Goal: Check status: Check status

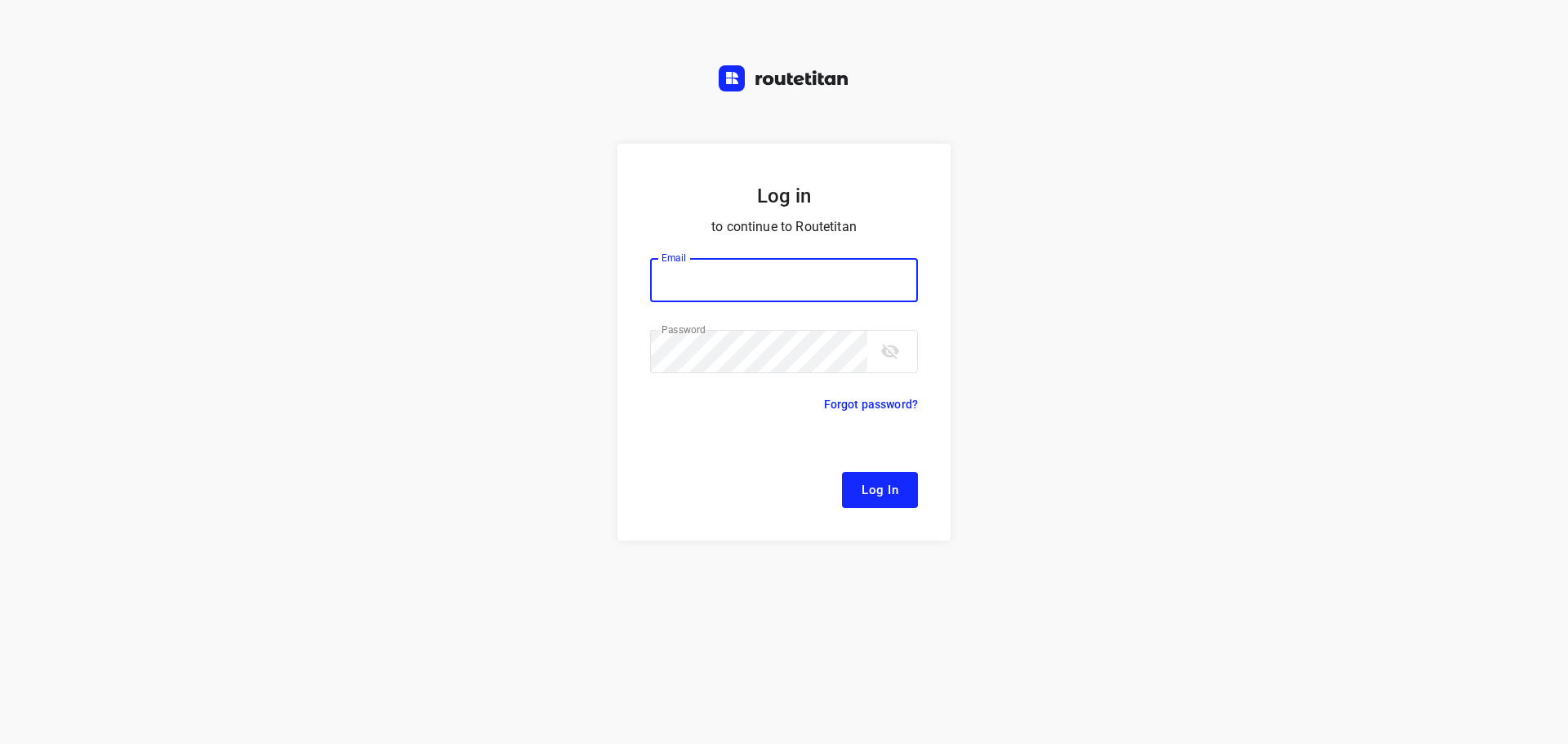
type input "[EMAIL_ADDRESS][DOMAIN_NAME]"
click at [892, 492] on span "Log In" at bounding box center [880, 490] width 37 height 21
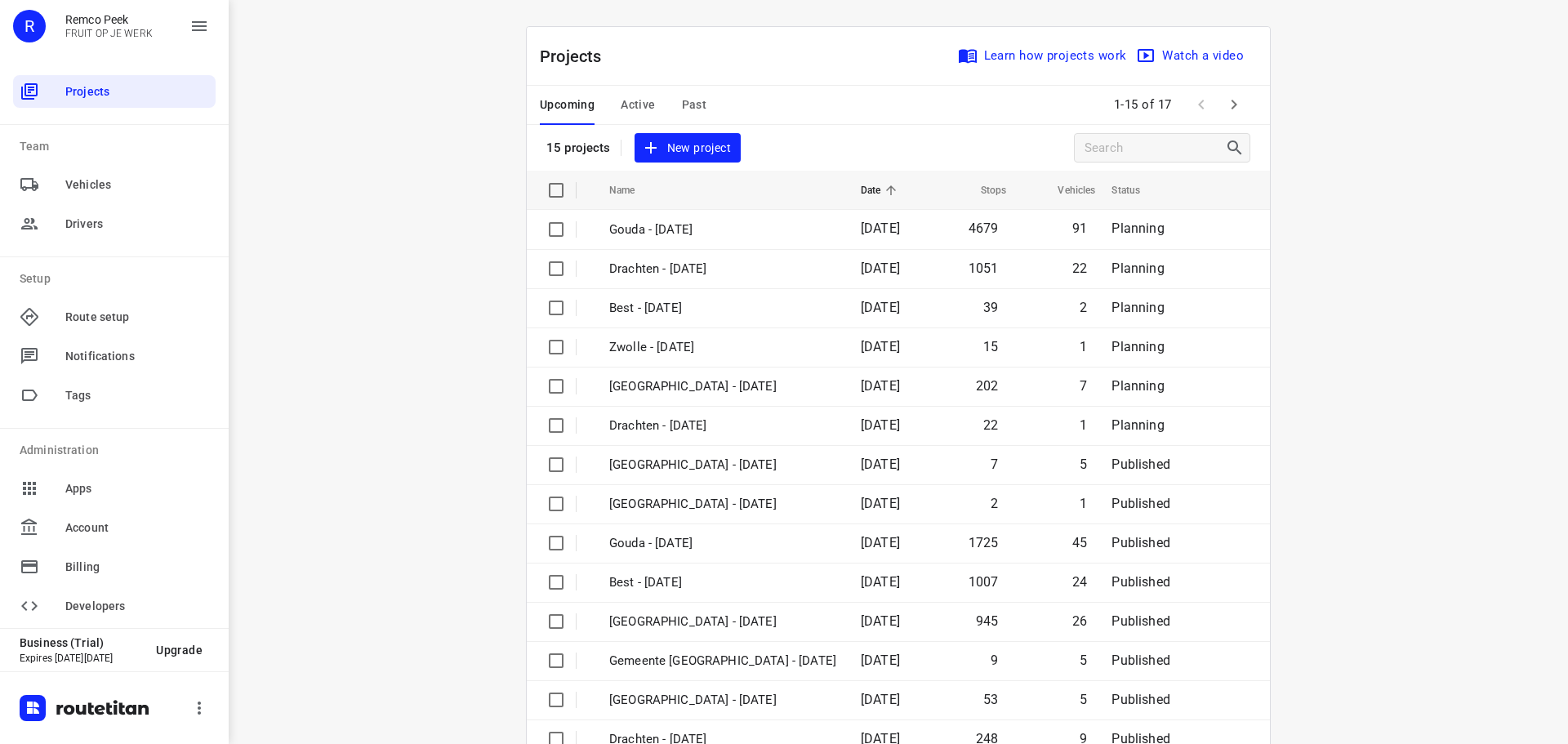
click at [637, 108] on span "Active" at bounding box center [637, 104] width 34 height 20
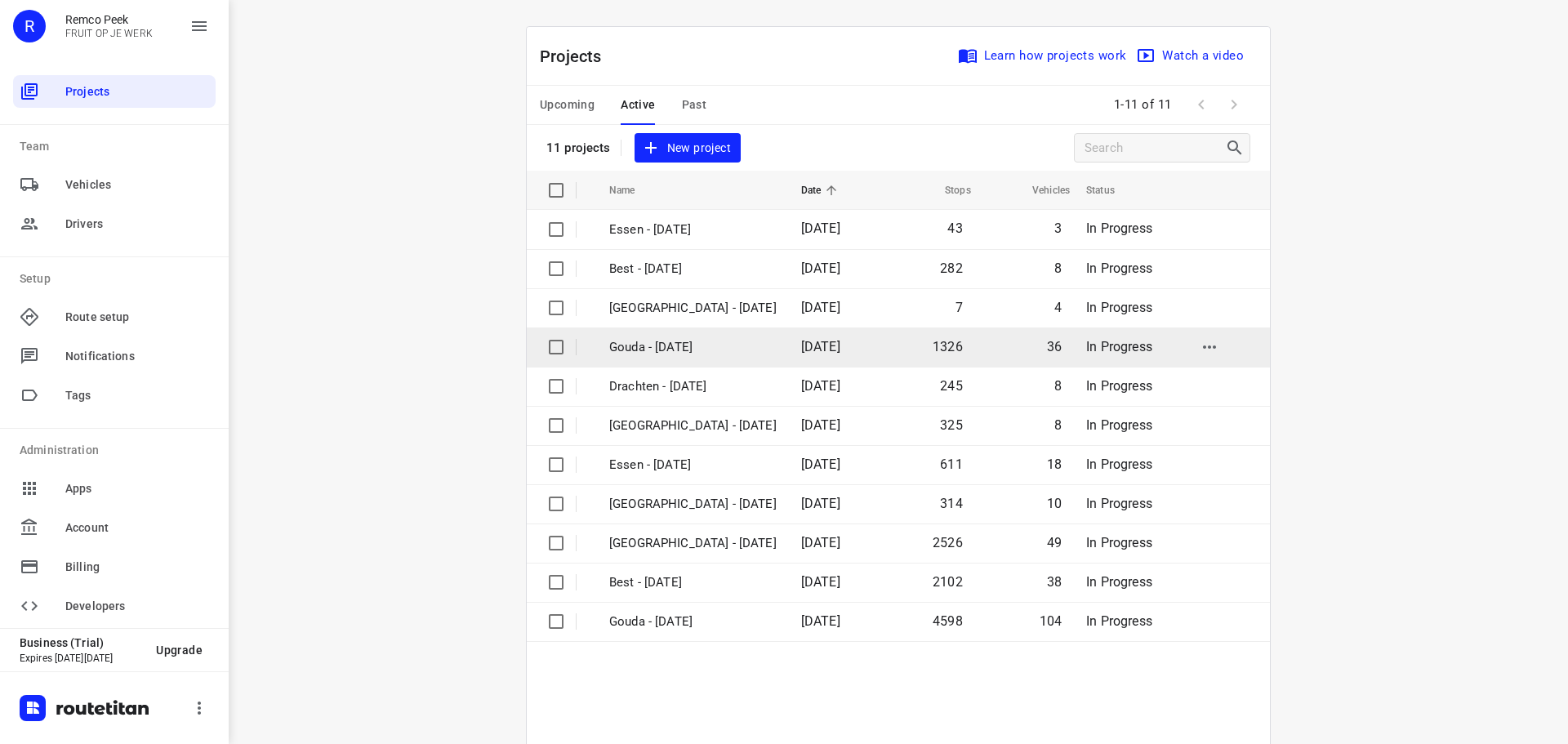
click at [671, 328] on td "Gouda - [DATE]" at bounding box center [690, 347] width 195 height 39
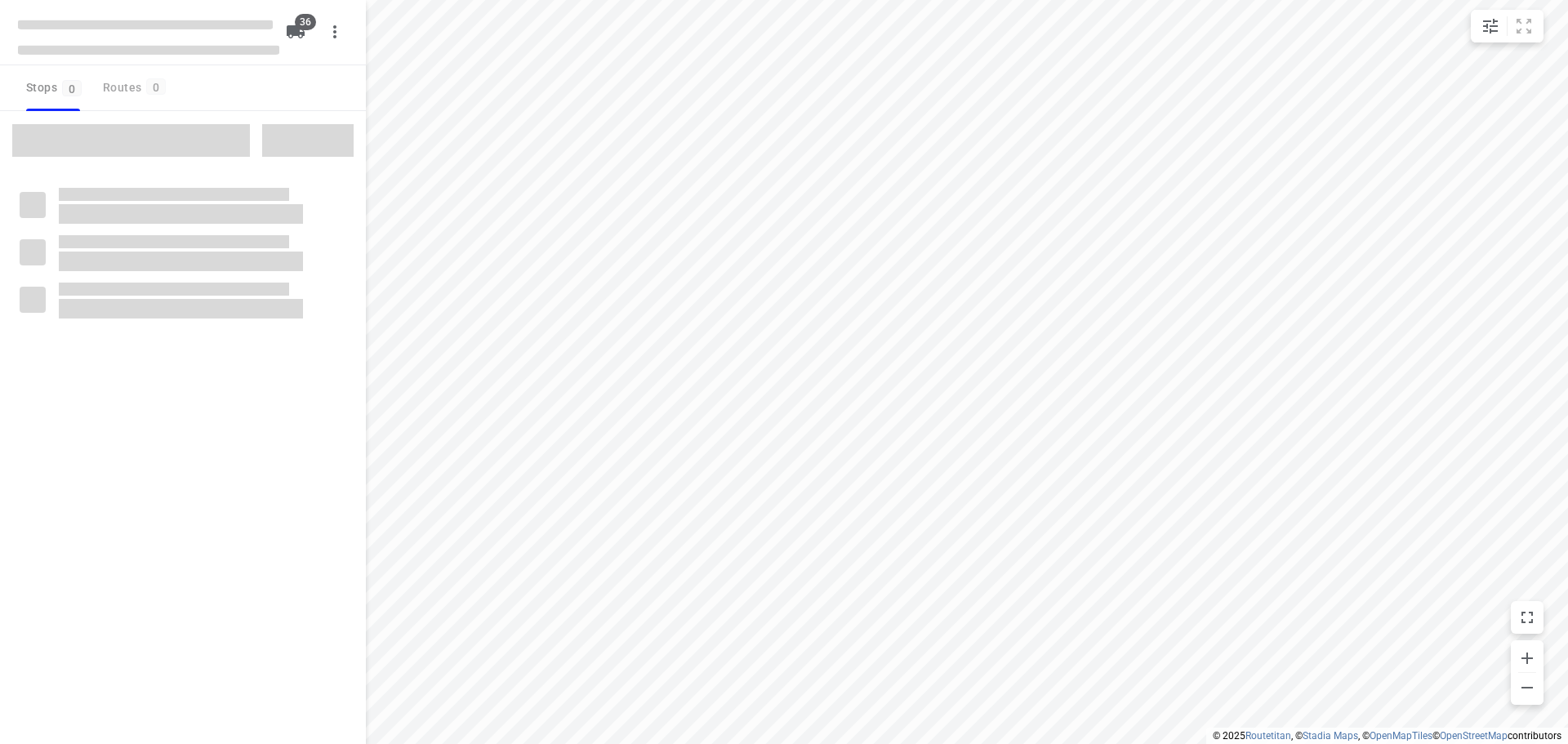
type input "distance"
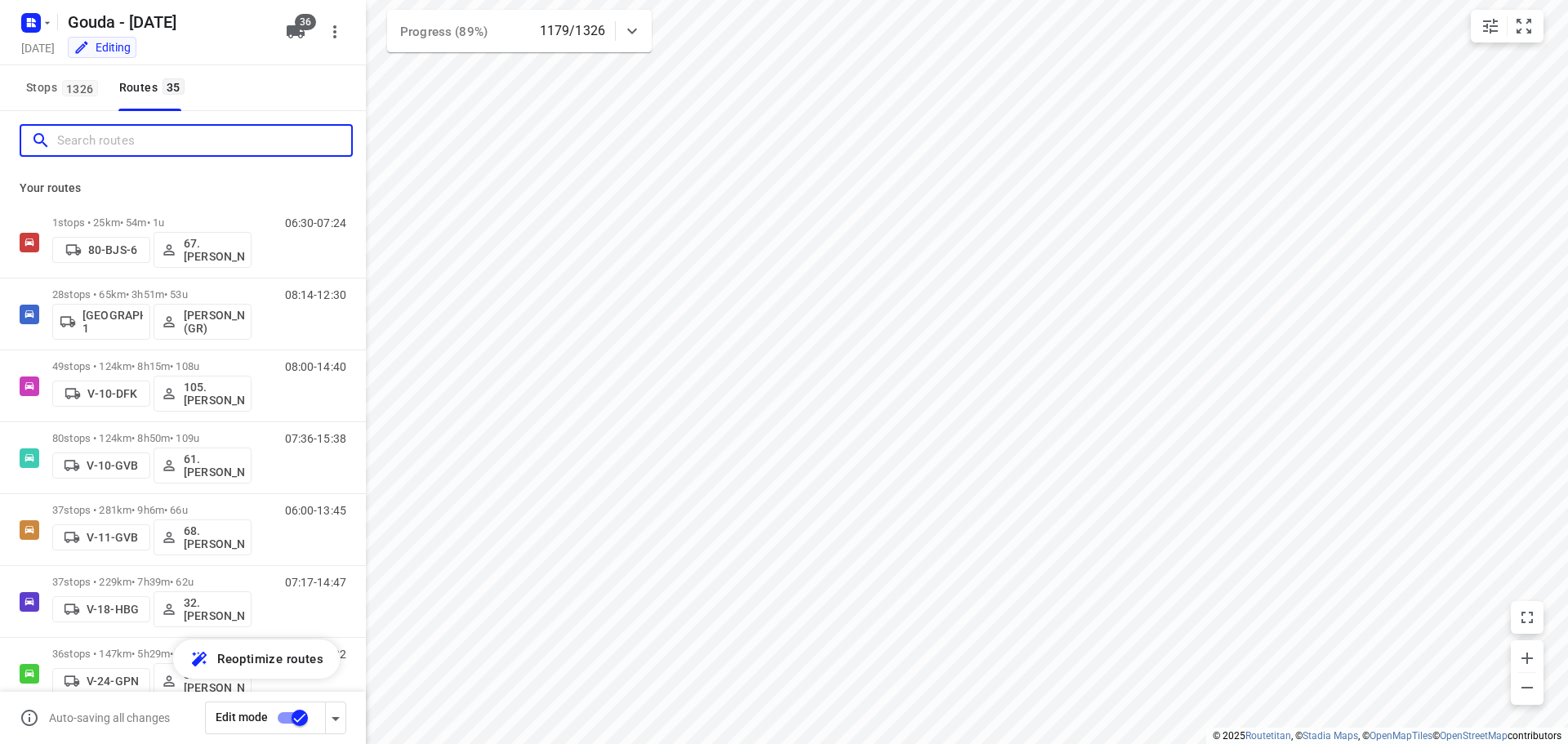
click at [259, 139] on input "Search routes" at bounding box center [204, 140] width 294 height 26
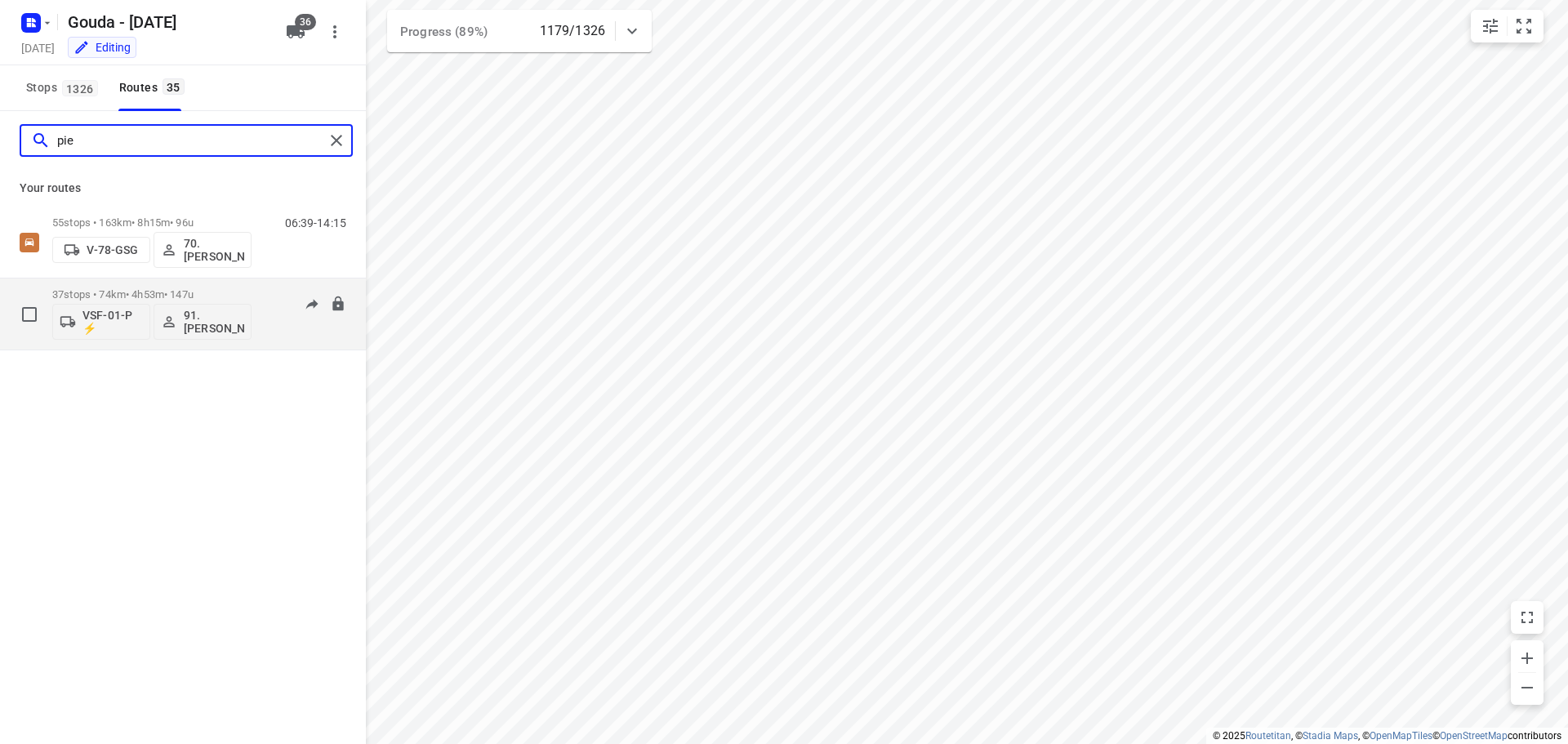
type input "pie"
click at [178, 288] on div "37 stops • 74km • 4h53m • 147u VSF-01-P ⚡ 91.[PERSON_NAME]" at bounding box center [152, 313] width 200 height 68
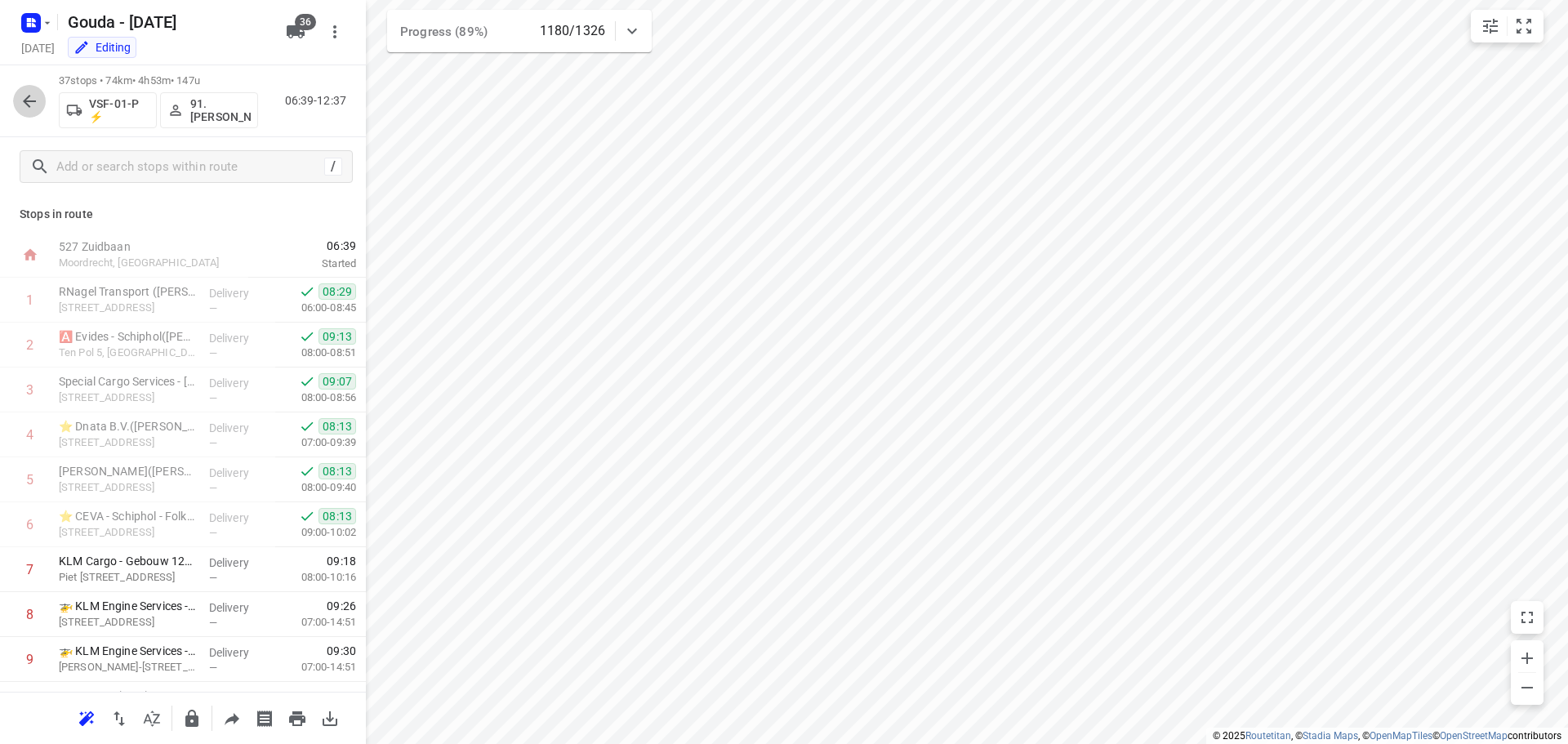
click at [31, 93] on icon "button" at bounding box center [29, 101] width 19 height 19
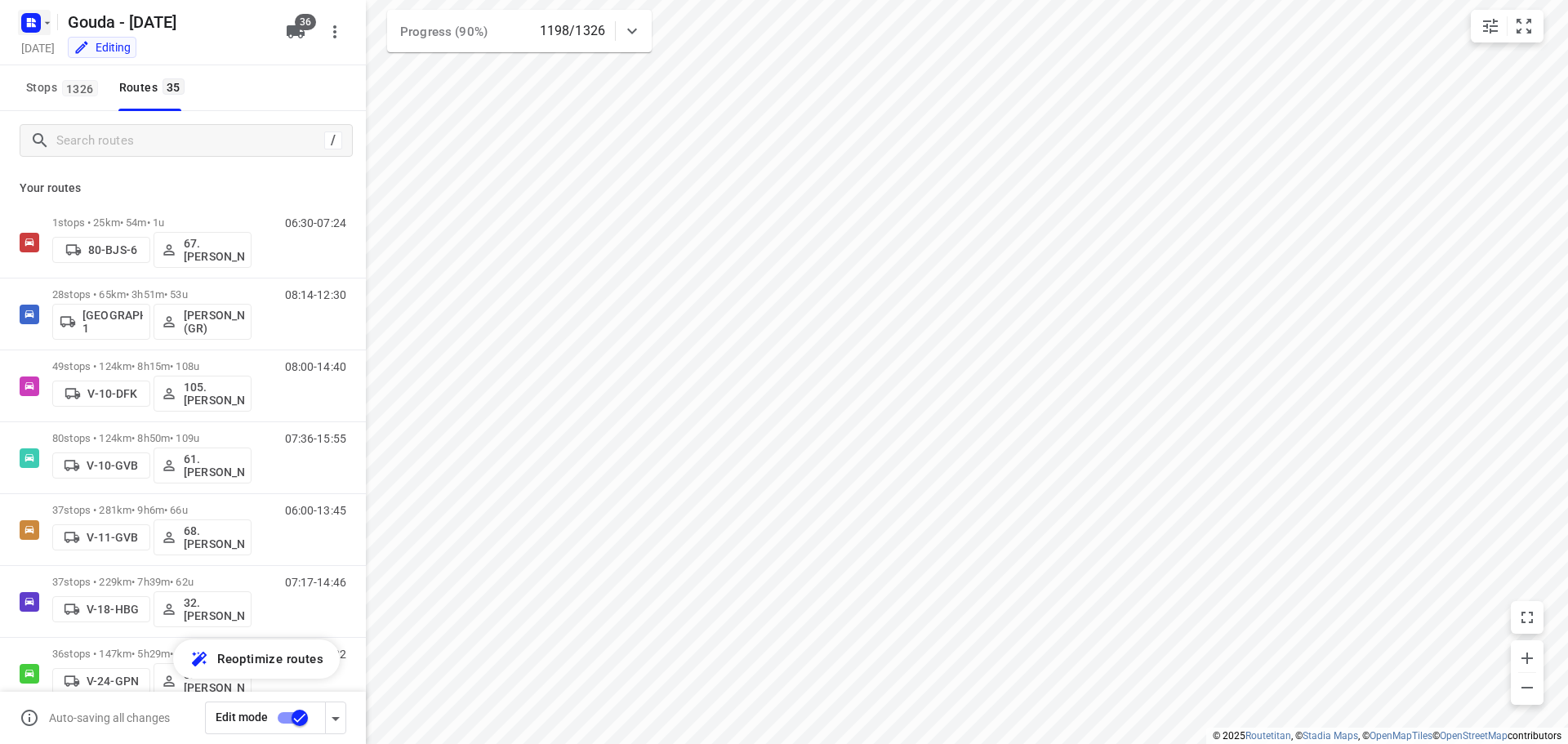
click at [38, 26] on rect "button" at bounding box center [31, 23] width 19 height 19
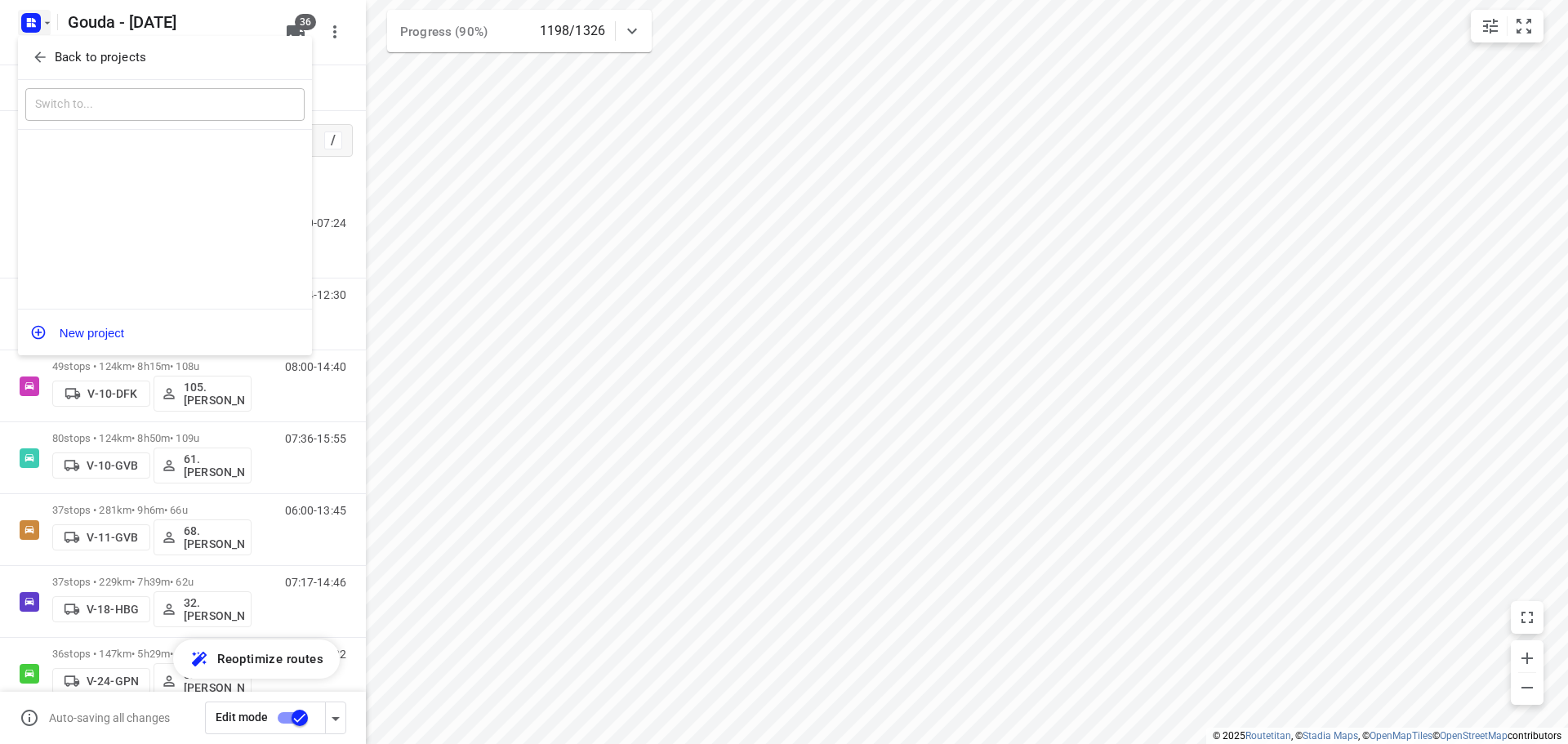
click at [44, 59] on icon "button" at bounding box center [40, 57] width 17 height 17
